Goal: Task Accomplishment & Management: Manage account settings

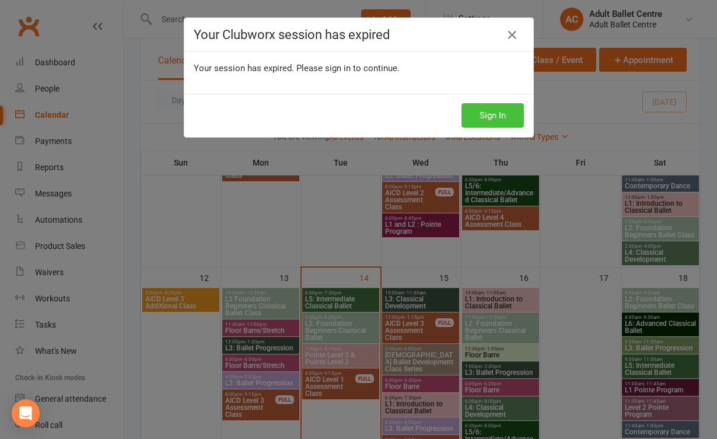
click at [480, 116] on button "Sign In" at bounding box center [493, 115] width 62 height 25
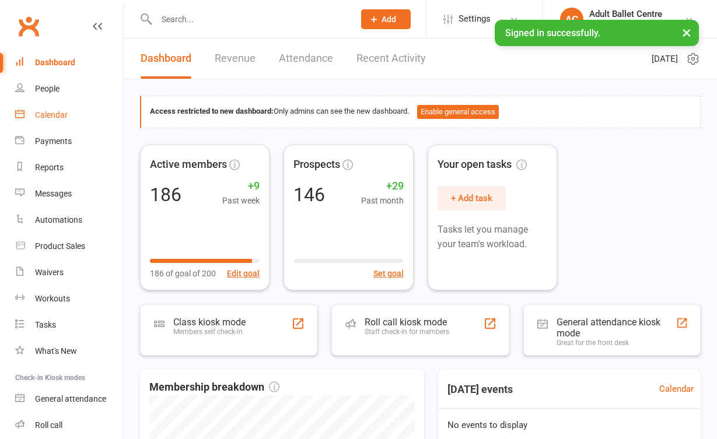
click at [51, 118] on div "Calendar" at bounding box center [51, 114] width 33 height 9
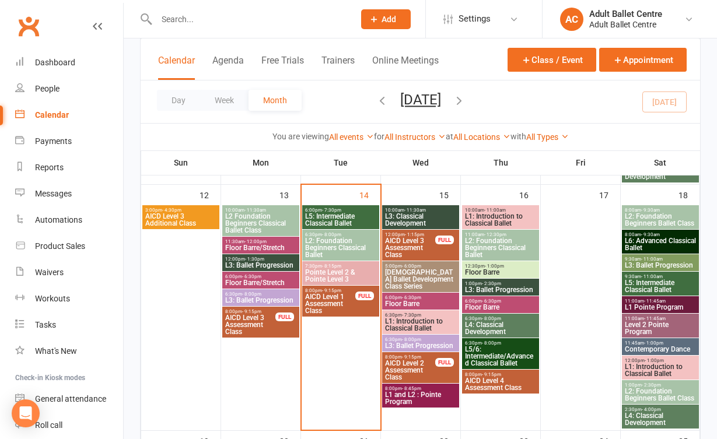
scroll to position [556, 0]
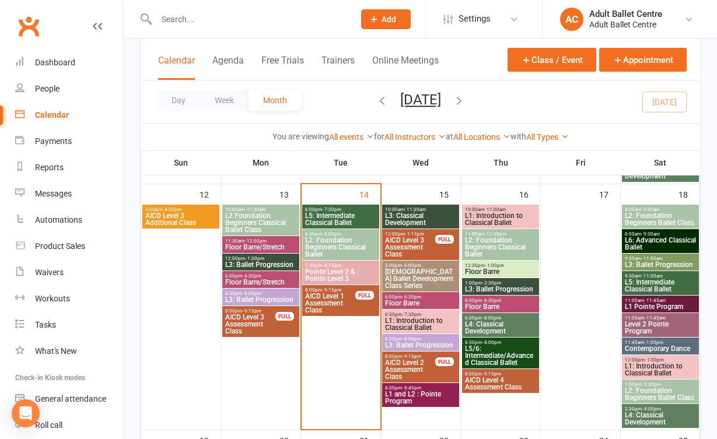
click at [337, 215] on span "L5: Intermediate Classical Ballet" at bounding box center [341, 219] width 72 height 14
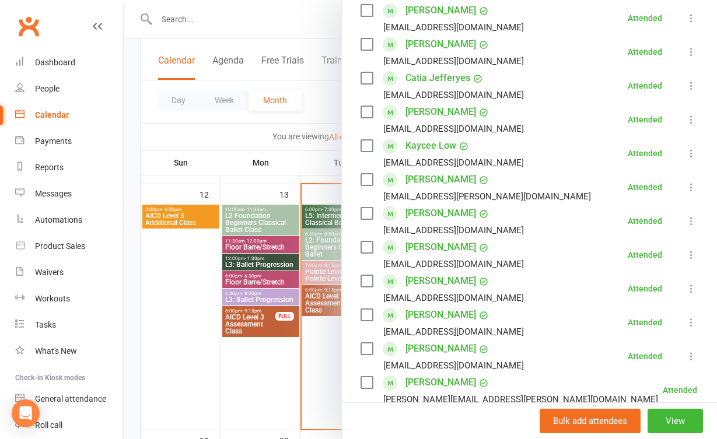
scroll to position [397, 0]
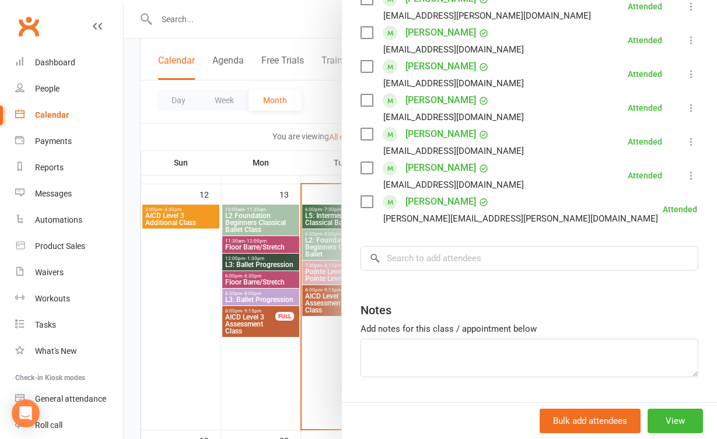
click at [304, 343] on div at bounding box center [421, 219] width 594 height 439
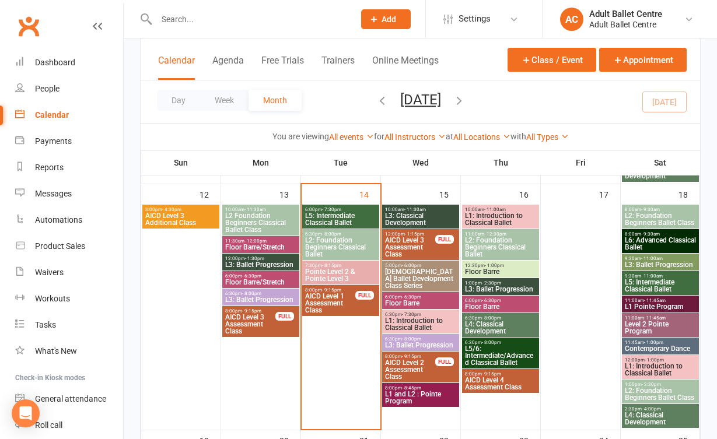
click at [346, 263] on span "7:30pm - 8:15pm" at bounding box center [341, 265] width 72 height 5
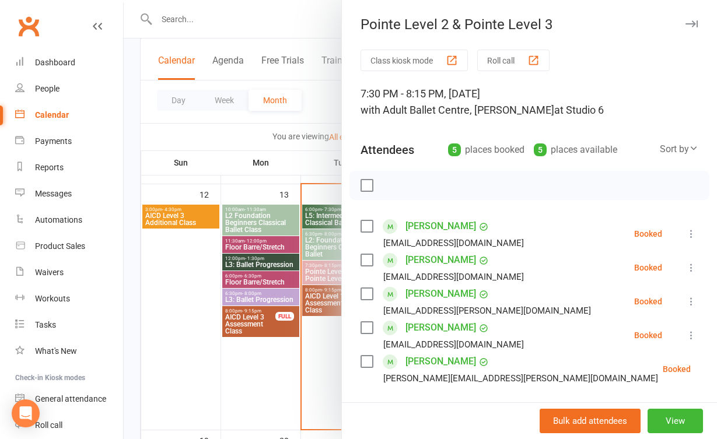
click at [692, 232] on icon at bounding box center [692, 234] width 12 height 12
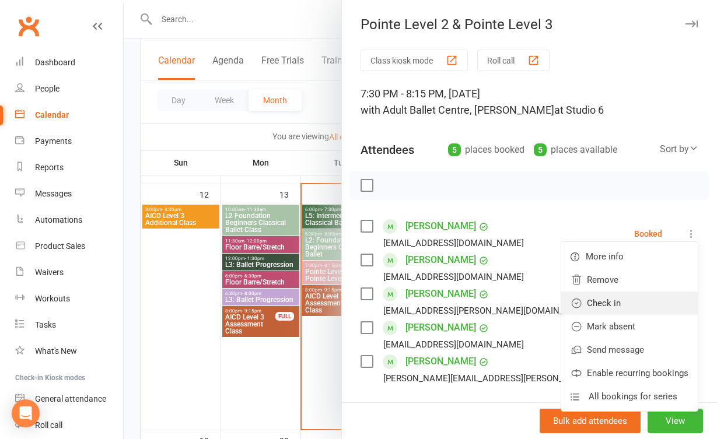
click at [666, 298] on link "Check in" at bounding box center [629, 303] width 137 height 23
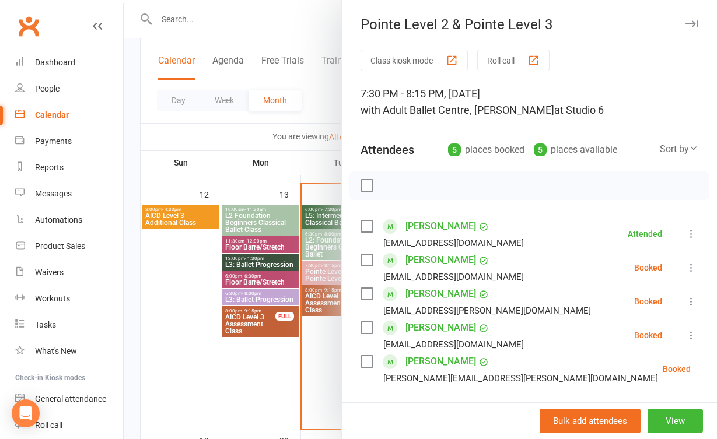
click at [692, 267] on icon at bounding box center [692, 268] width 12 height 12
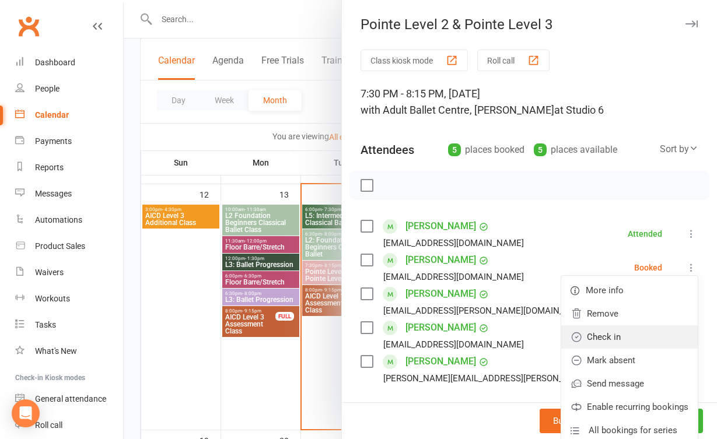
click at [664, 331] on link "Check in" at bounding box center [629, 337] width 137 height 23
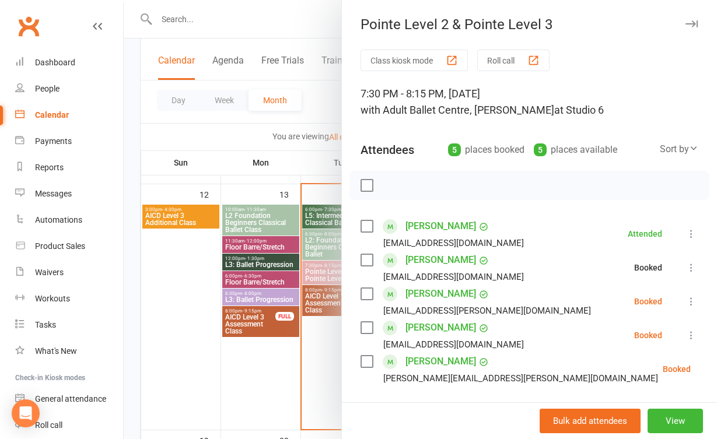
click at [688, 306] on icon at bounding box center [692, 302] width 12 height 12
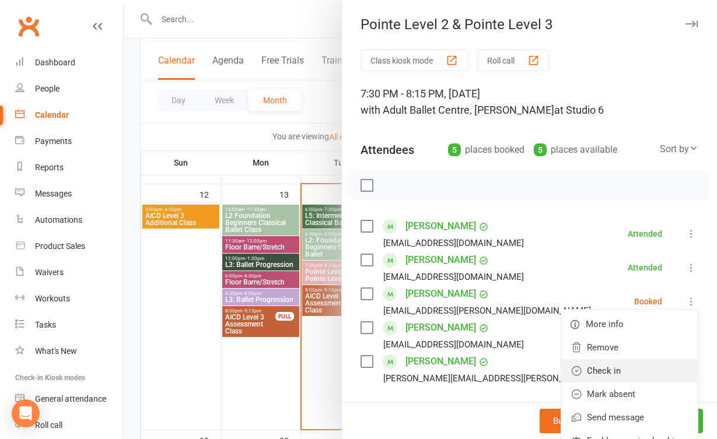
click at [660, 365] on link "Check in" at bounding box center [629, 371] width 137 height 23
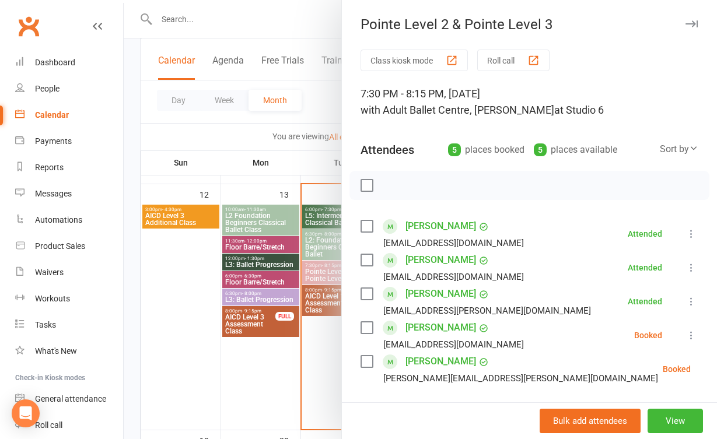
click at [689, 341] on icon at bounding box center [692, 336] width 12 height 12
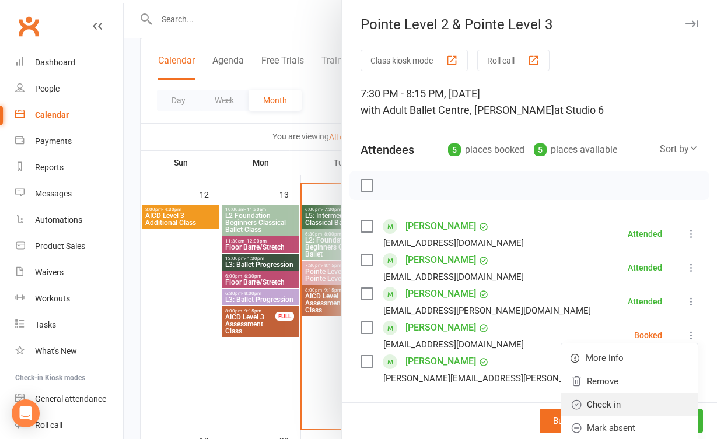
click at [669, 395] on link "Check in" at bounding box center [629, 404] width 137 height 23
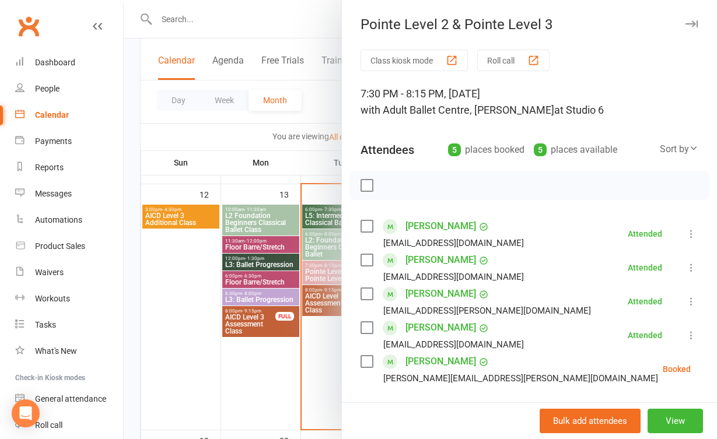
click at [714, 369] on icon at bounding box center [720, 370] width 12 height 12
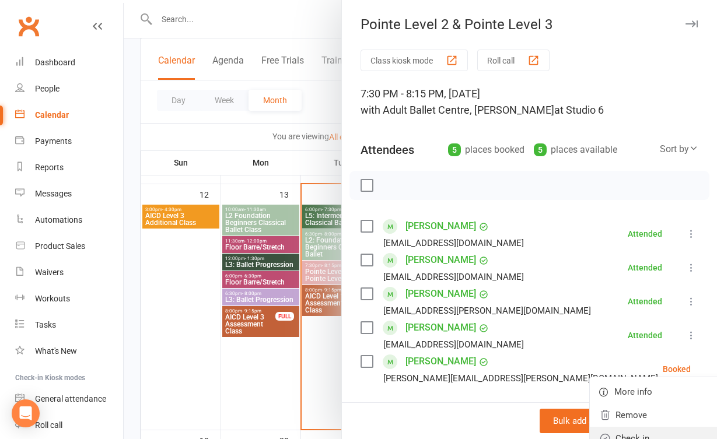
click at [637, 431] on link "Check in" at bounding box center [658, 438] width 137 height 23
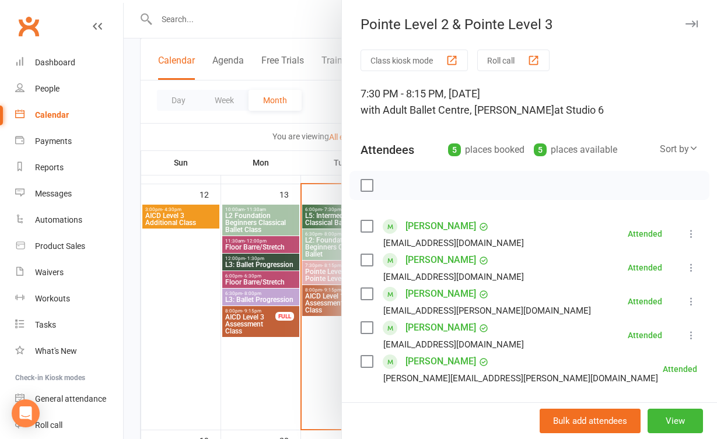
click at [323, 365] on div at bounding box center [421, 219] width 594 height 439
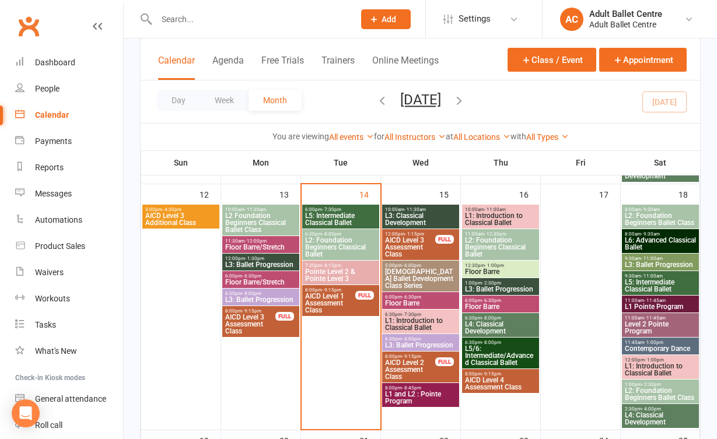
click at [422, 212] on span "L3: Classical Development" at bounding box center [421, 219] width 72 height 14
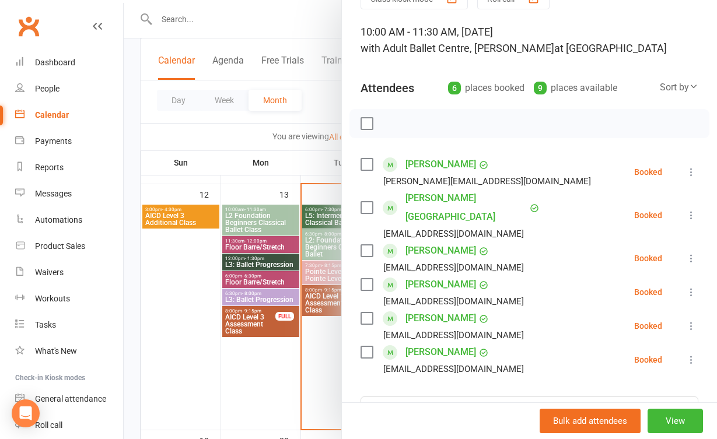
scroll to position [46, 0]
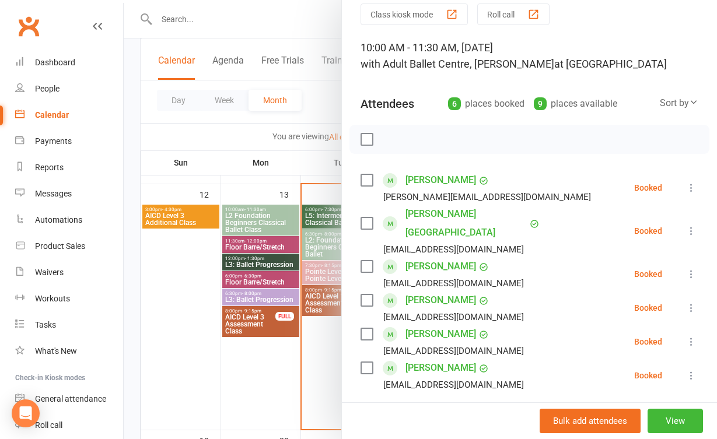
click at [324, 344] on div at bounding box center [421, 219] width 594 height 439
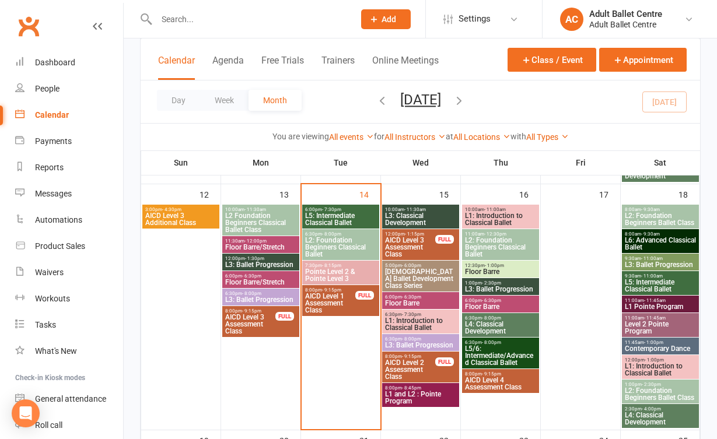
click at [428, 270] on span "[DEMOGRAPHIC_DATA] Ballet Development Class Series" at bounding box center [421, 278] width 72 height 21
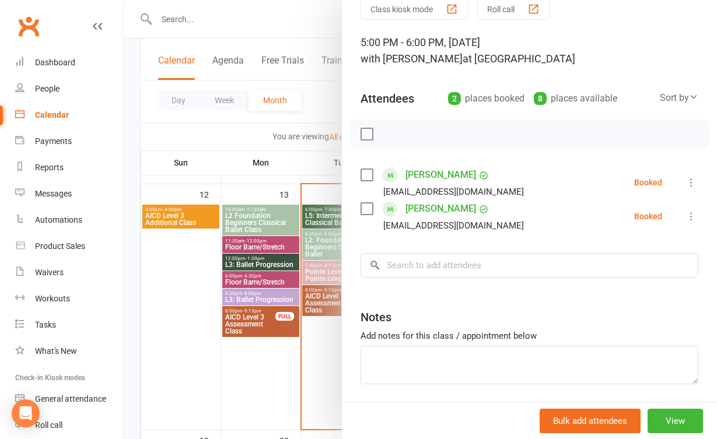
scroll to position [57, 0]
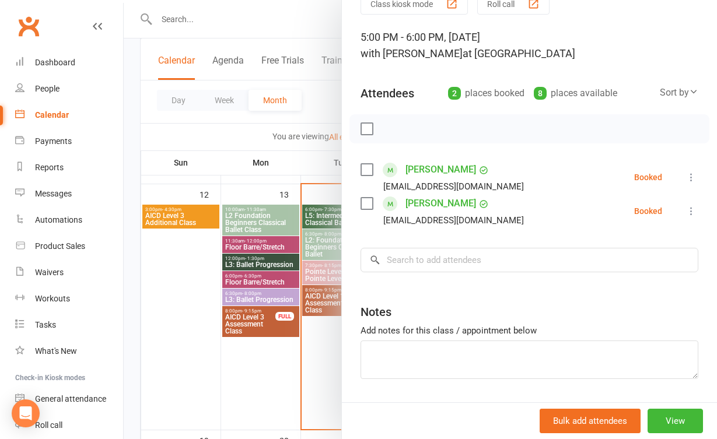
click at [312, 348] on div at bounding box center [421, 219] width 594 height 439
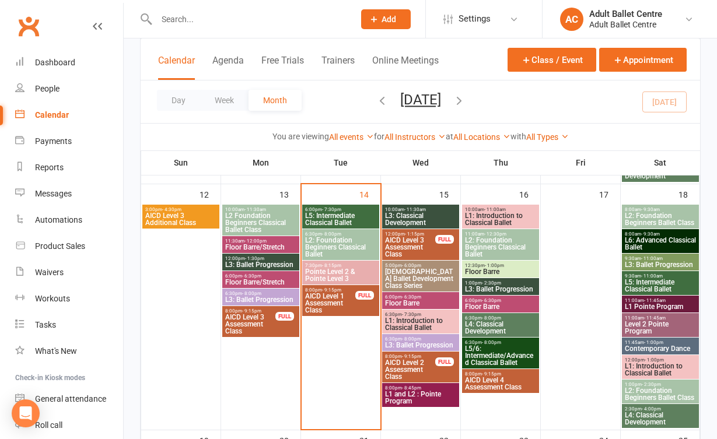
click at [417, 318] on span "L1: Introduction to Classical Ballet" at bounding box center [421, 325] width 72 height 14
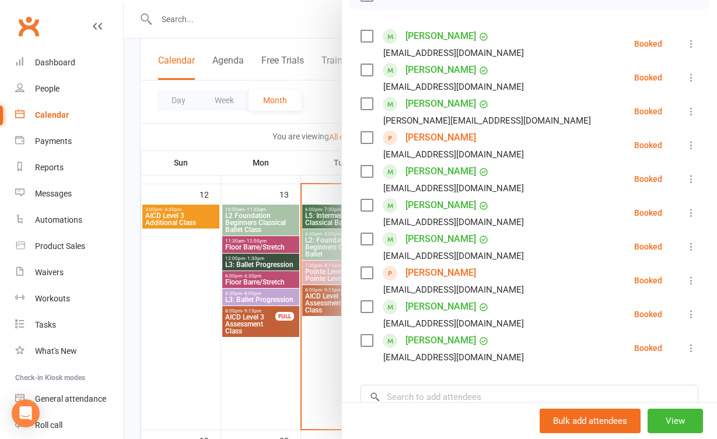
scroll to position [195, 0]
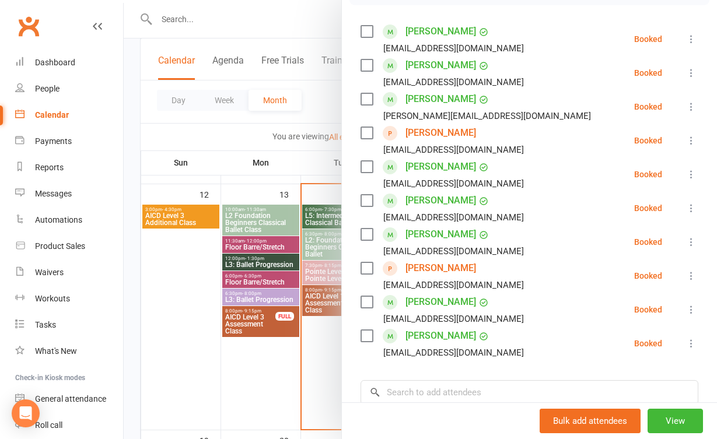
click at [338, 353] on div at bounding box center [421, 219] width 594 height 439
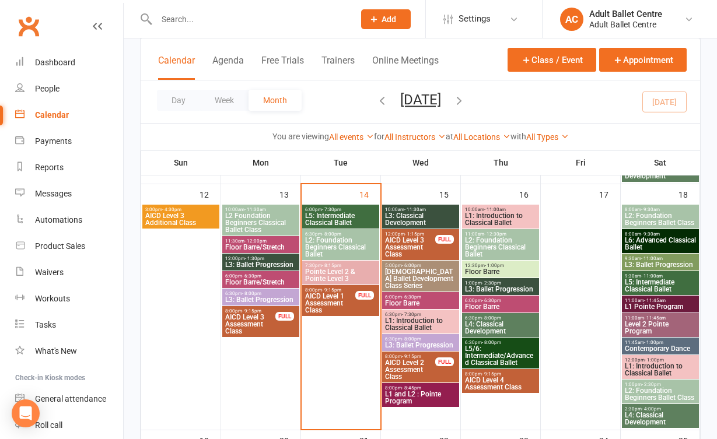
click at [333, 246] on span "L2: Foundation Beginners Classical Ballet" at bounding box center [341, 247] width 72 height 21
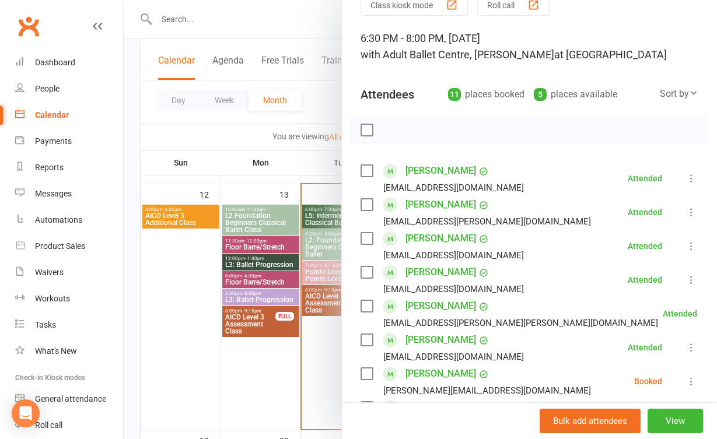
scroll to position [83, 0]
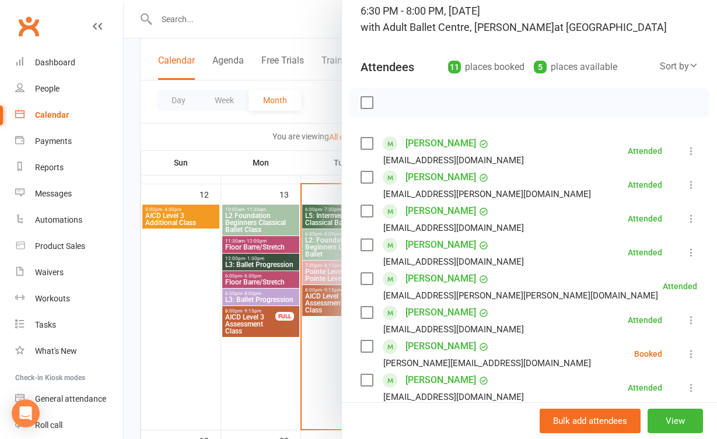
click at [317, 385] on div at bounding box center [421, 219] width 594 height 439
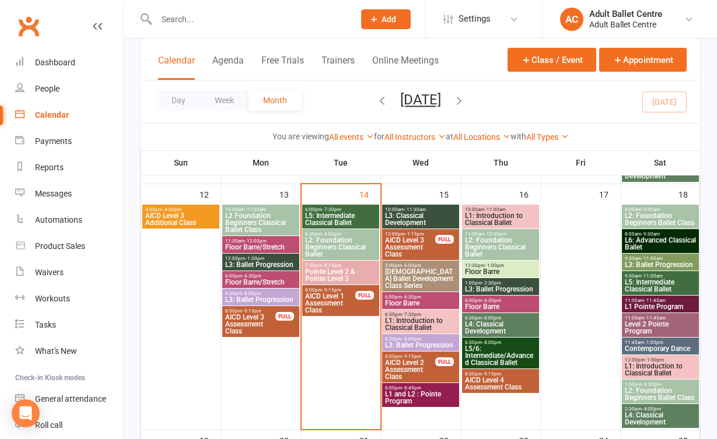
click at [507, 351] on span "L5/6: Intermediate/Advanced Classical Ballet" at bounding box center [501, 356] width 72 height 21
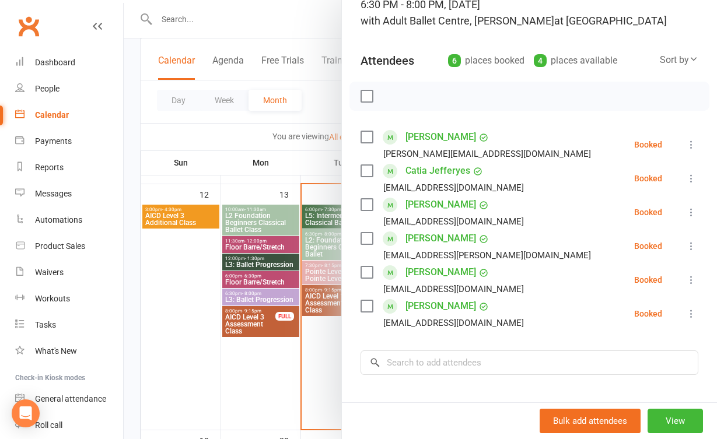
scroll to position [93, 0]
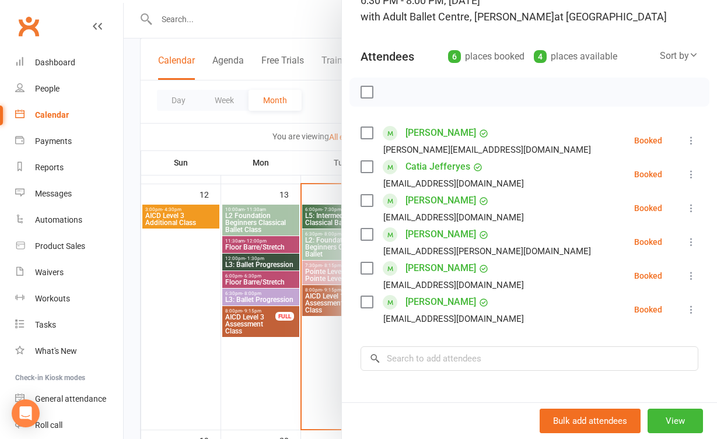
click at [319, 396] on div at bounding box center [421, 219] width 594 height 439
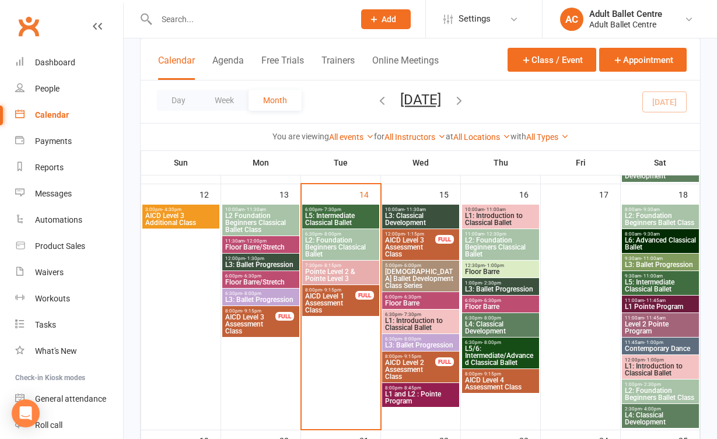
click at [500, 286] on span "L3: Ballet Progression" at bounding box center [501, 289] width 72 height 7
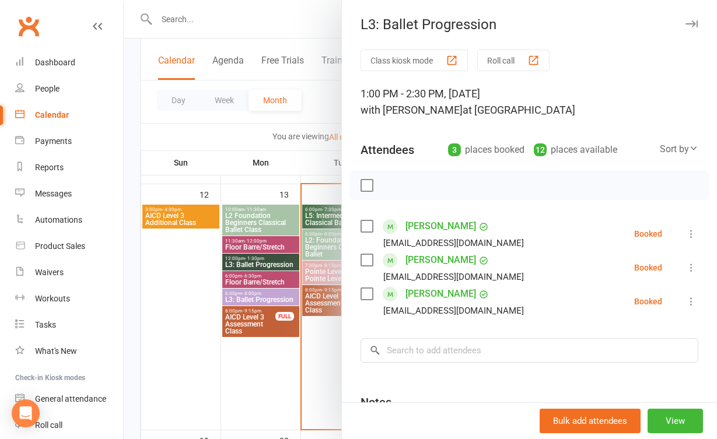
click at [312, 381] on div at bounding box center [421, 219] width 594 height 439
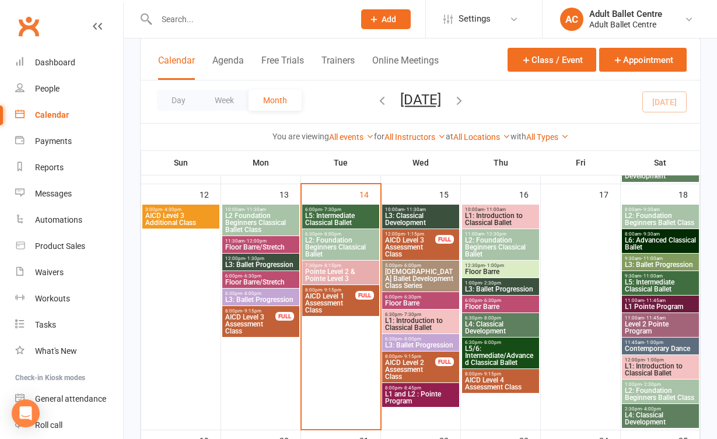
click at [674, 242] on span "L6: Advanced Classical Ballet" at bounding box center [661, 244] width 72 height 14
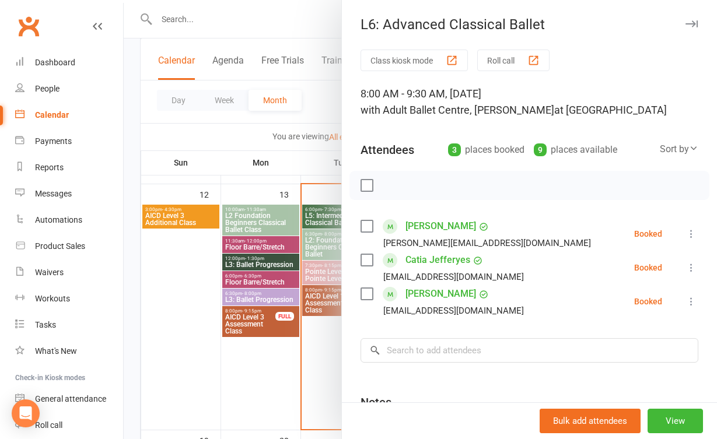
click at [313, 349] on div at bounding box center [421, 219] width 594 height 439
